Goal: Task Accomplishment & Management: Manage account settings

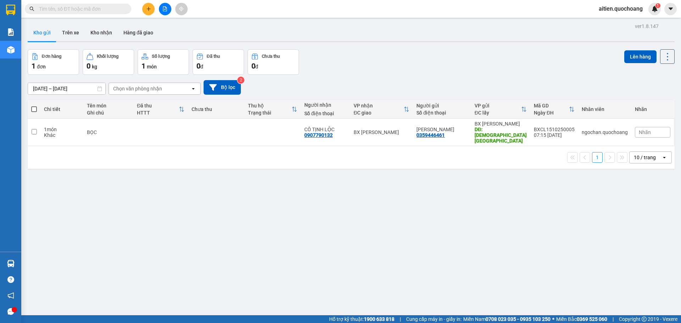
click at [603, 8] on span "aitien.quochoang" at bounding box center [620, 8] width 55 height 9
click at [615, 23] on span "Đăng xuất" at bounding box center [624, 22] width 40 height 8
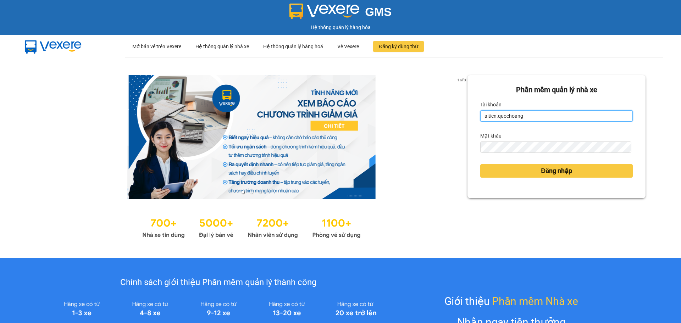
click at [536, 113] on input "aitien.quochoang" at bounding box center [557, 115] width 153 height 11
type input "ngochan.quochoang"
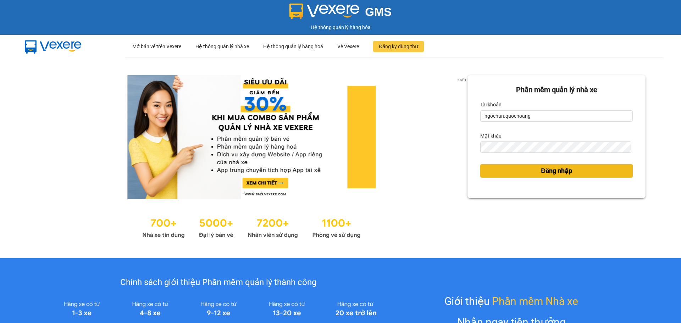
click at [534, 173] on button "Đăng nhập" at bounding box center [557, 170] width 153 height 13
